Goal: Navigation & Orientation: Find specific page/section

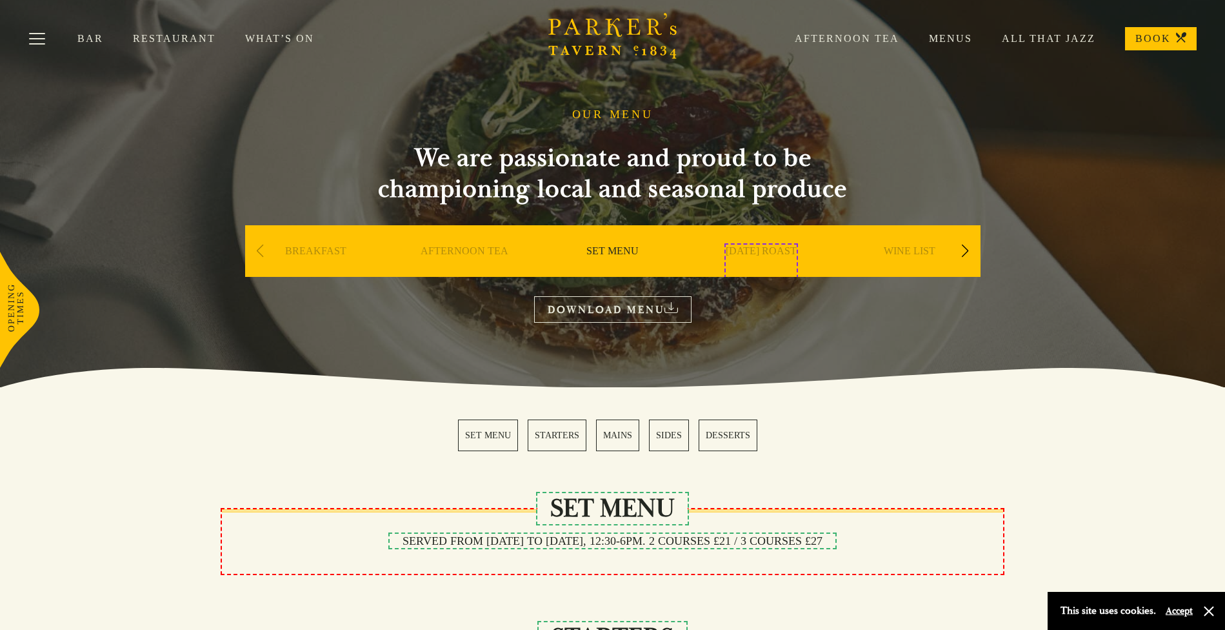
click at [760, 270] on link "[DATE] ROAST" at bounding box center [761, 270] width 71 height 52
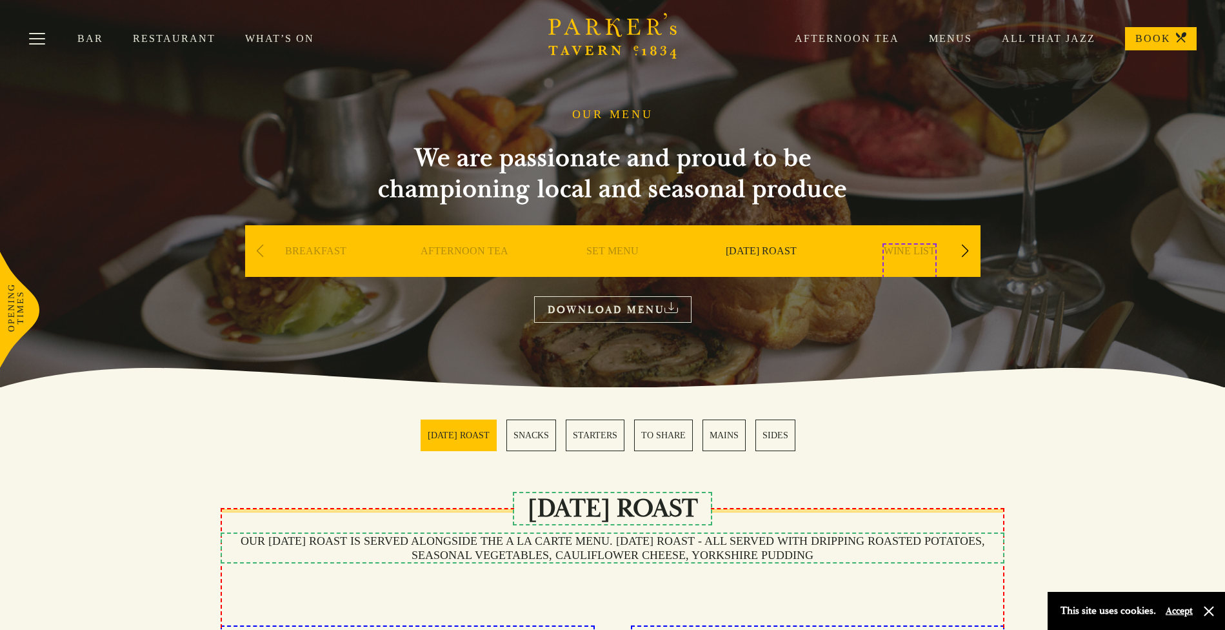
click at [909, 270] on link "WINE LIST" at bounding box center [910, 270] width 52 height 52
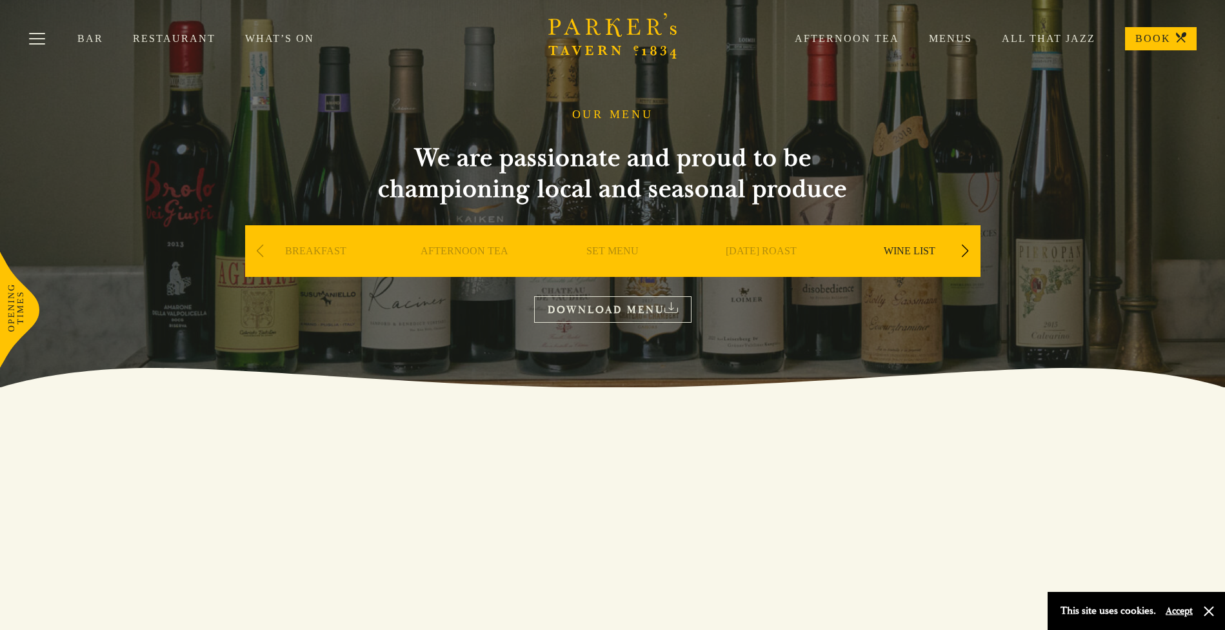
click at [1057, 270] on section "OUR MENU We are passionate and proud to be championing local and seasonal produ…" at bounding box center [612, 193] width 1225 height 387
click at [1205, 270] on section "OUR MENU We are passionate and proud to be championing local and seasonal produ…" at bounding box center [612, 193] width 1225 height 387
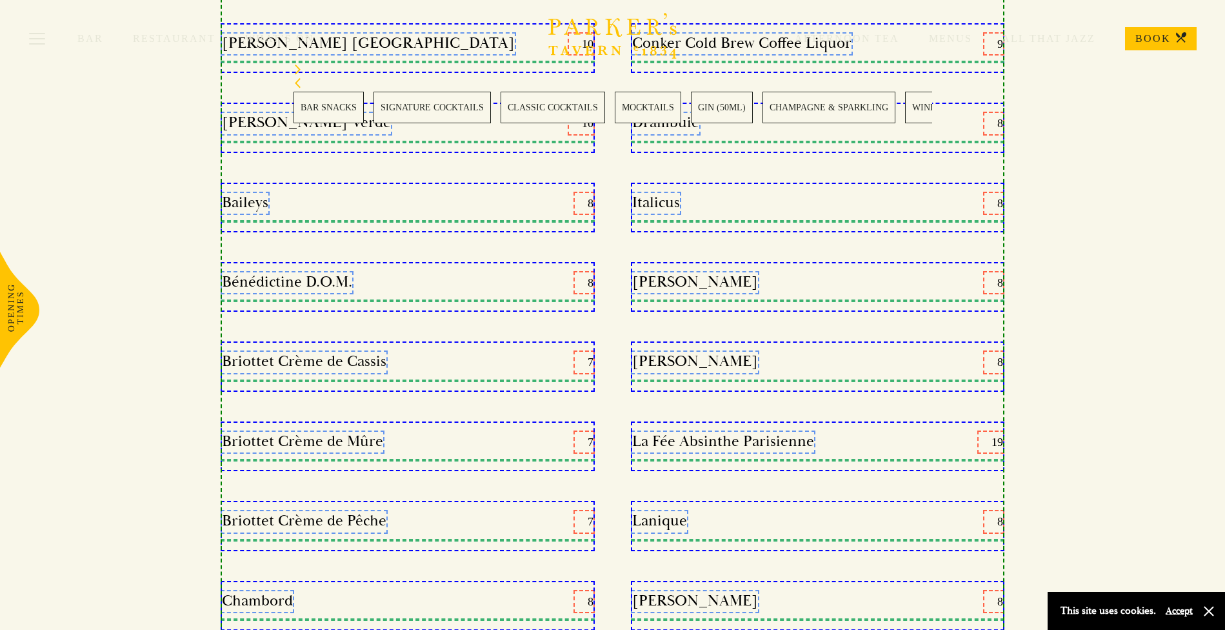
scroll to position [15894, 0]
